Goal: Navigation & Orientation: Find specific page/section

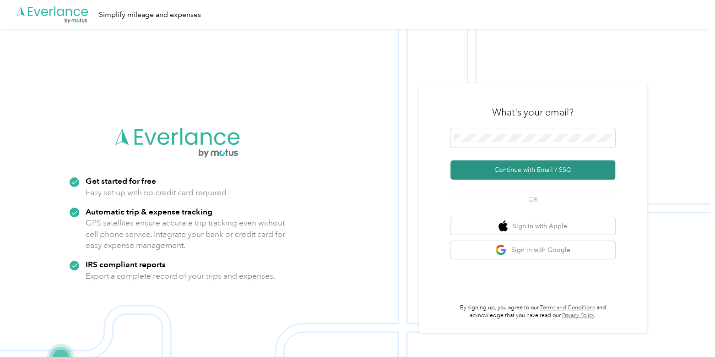
click at [545, 172] on button "Continue with Email / SSO" at bounding box center [532, 169] width 165 height 19
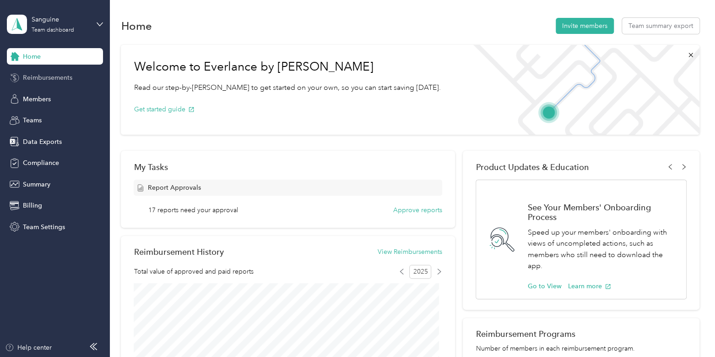
click at [65, 77] on span "Reimbursements" at bounding box center [47, 78] width 49 height 10
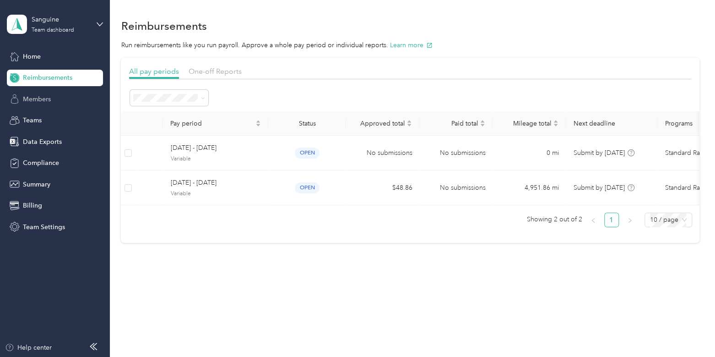
click at [49, 102] on span "Members" at bounding box center [37, 99] width 28 height 10
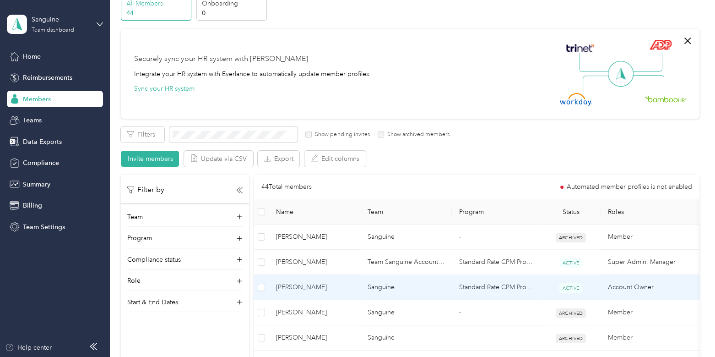
scroll to position [20, 0]
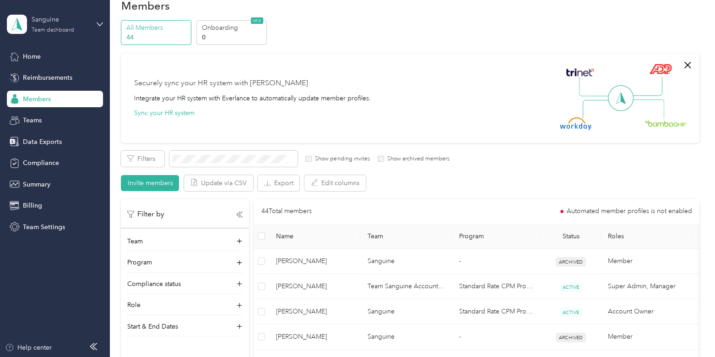
click at [59, 28] on div "Team dashboard" at bounding box center [53, 29] width 42 height 5
click at [60, 115] on div "Log out" at bounding box center [103, 117] width 180 height 16
